Goal: Navigation & Orientation: Find specific page/section

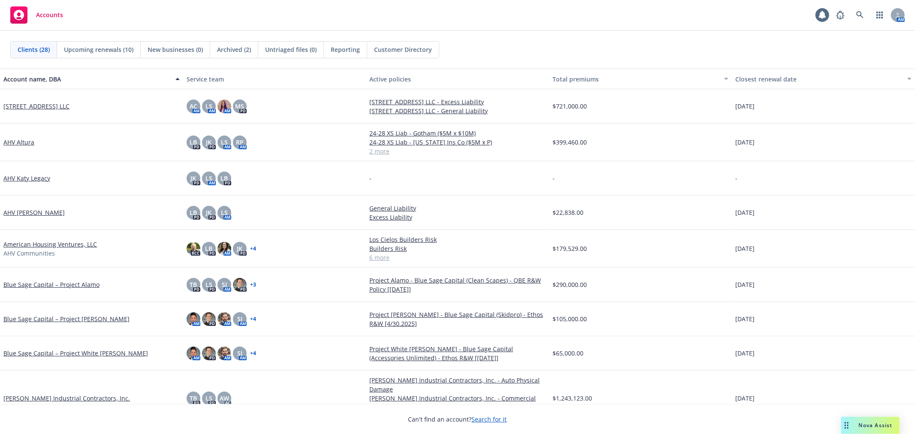
click at [688, 41] on div "Clients (28) Upcoming renewals (10) New businesses (0) Archived (2) Untriaged f…" at bounding box center [457, 49] width 895 height 17
click at [678, 42] on div "Clients (28) Upcoming renewals (10) New businesses (0) Archived (2) Untriaged f…" at bounding box center [457, 49] width 895 height 17
